Goal: Register for event/course

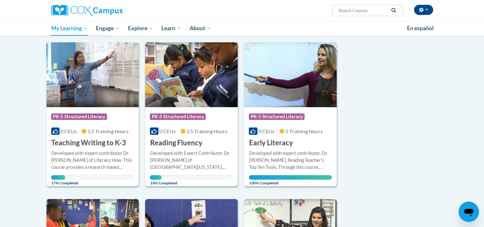
click at [197, 142] on h3 "Reading Fluency" at bounding box center [176, 143] width 52 height 10
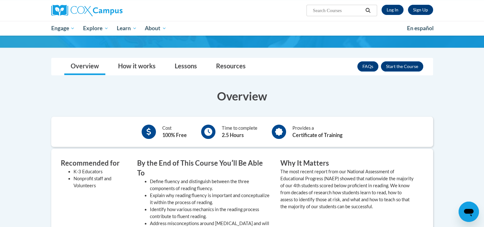
scroll to position [92, 0]
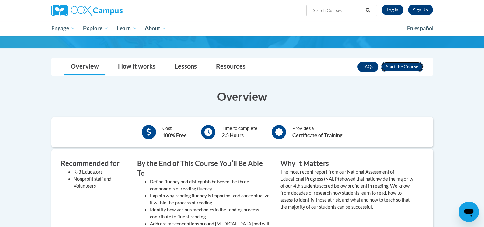
click at [404, 62] on button "Enroll" at bounding box center [402, 67] width 42 height 10
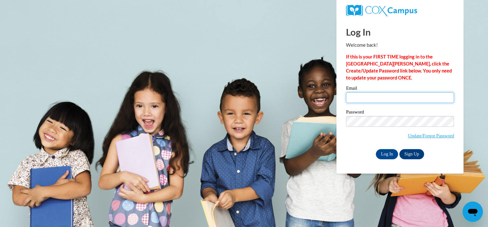
click at [374, 100] on input "Email" at bounding box center [400, 97] width 108 height 11
type input "patenauden@kmsd.edu"
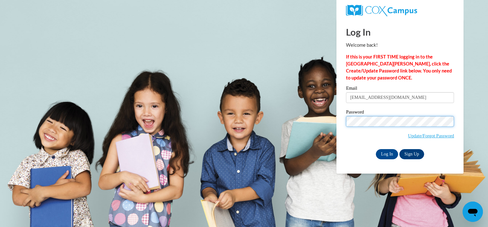
click at [376, 149] on input "Log In" at bounding box center [387, 154] width 22 height 10
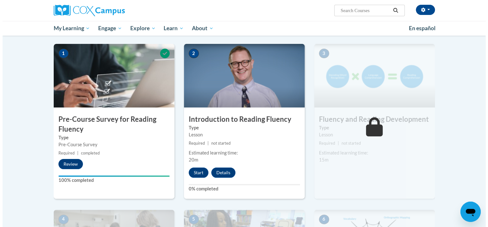
scroll to position [123, 0]
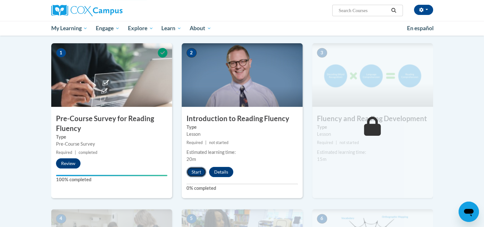
click at [195, 173] on button "Start" at bounding box center [196, 172] width 20 height 10
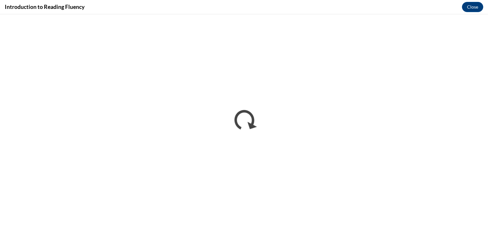
scroll to position [0, 0]
